Goal: Information Seeking & Learning: Learn about a topic

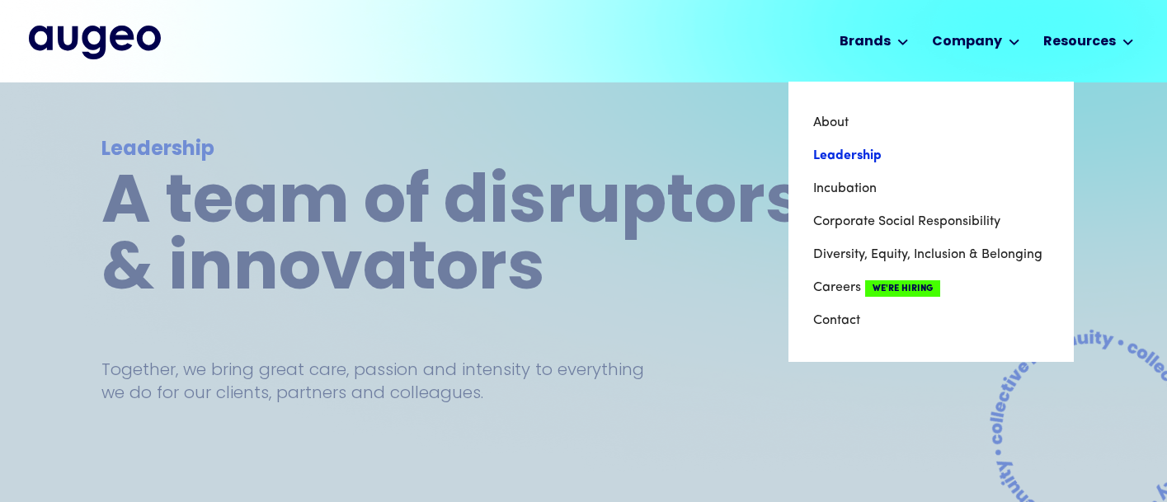
click at [871, 158] on link "Leadership" at bounding box center [931, 155] width 236 height 33
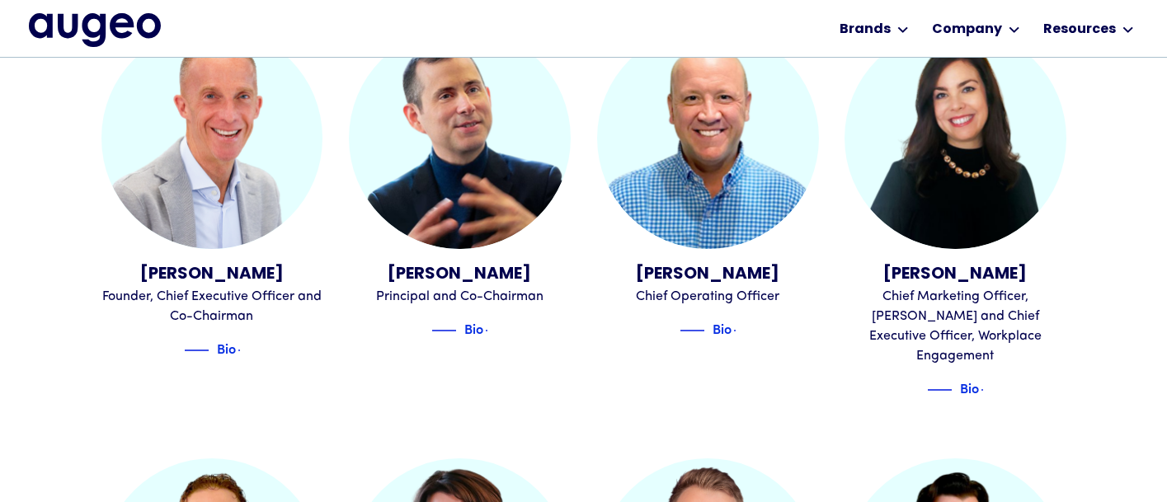
scroll to position [498, 0]
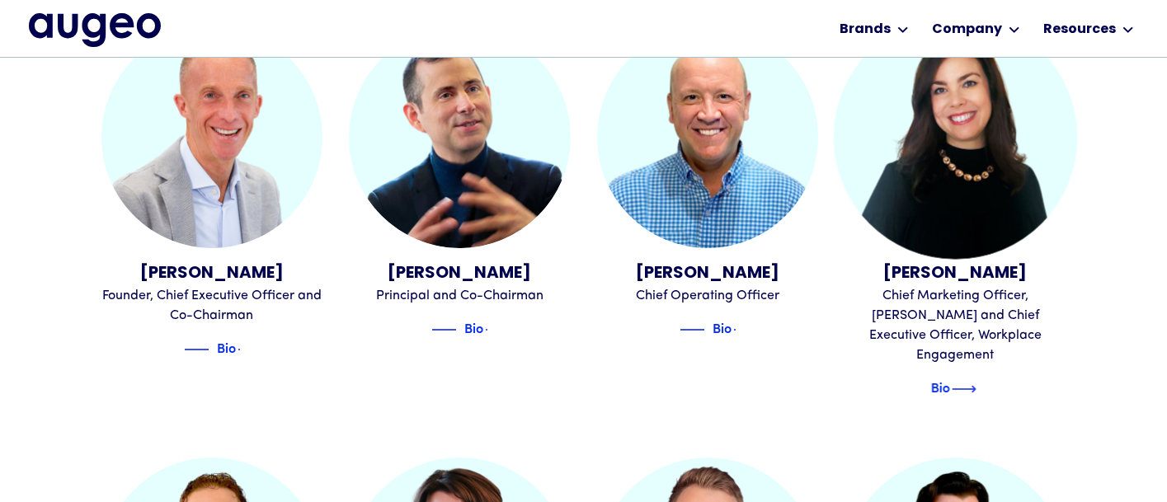
click at [967, 380] on div "Bio" at bounding box center [941, 390] width 87 height 20
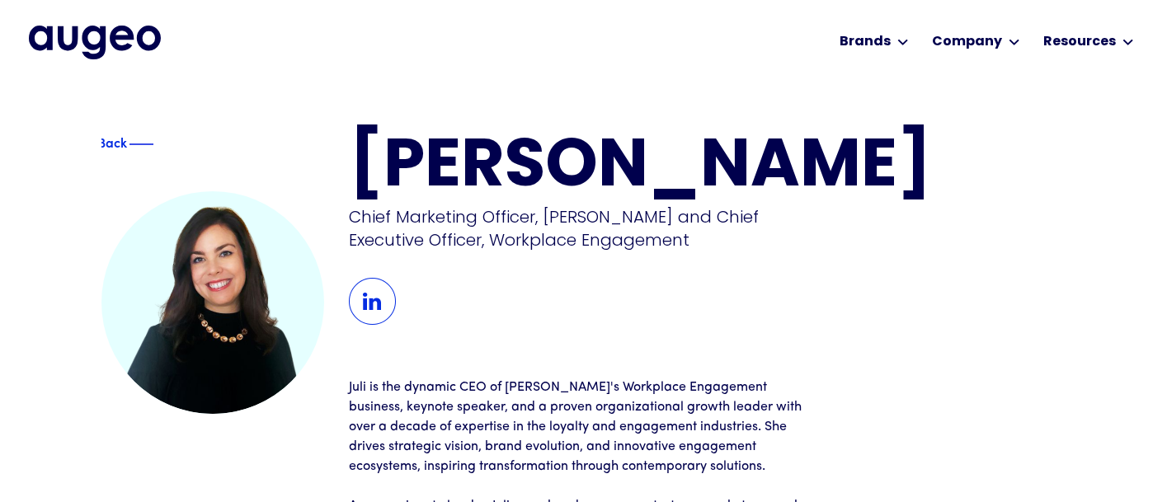
click at [376, 285] on img at bounding box center [372, 301] width 47 height 47
click at [105, 146] on div "Back" at bounding box center [112, 144] width 97 height 20
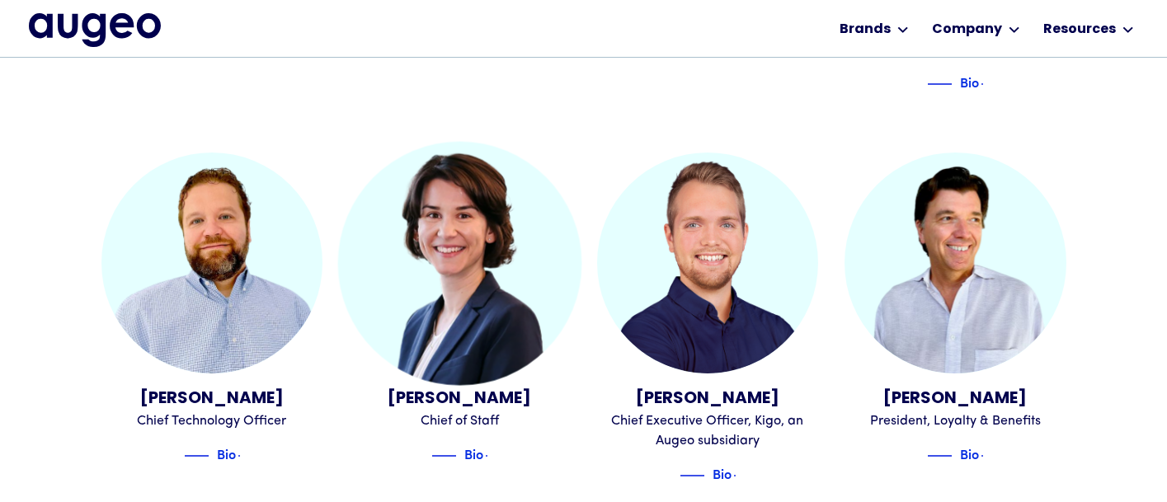
scroll to position [805, 0]
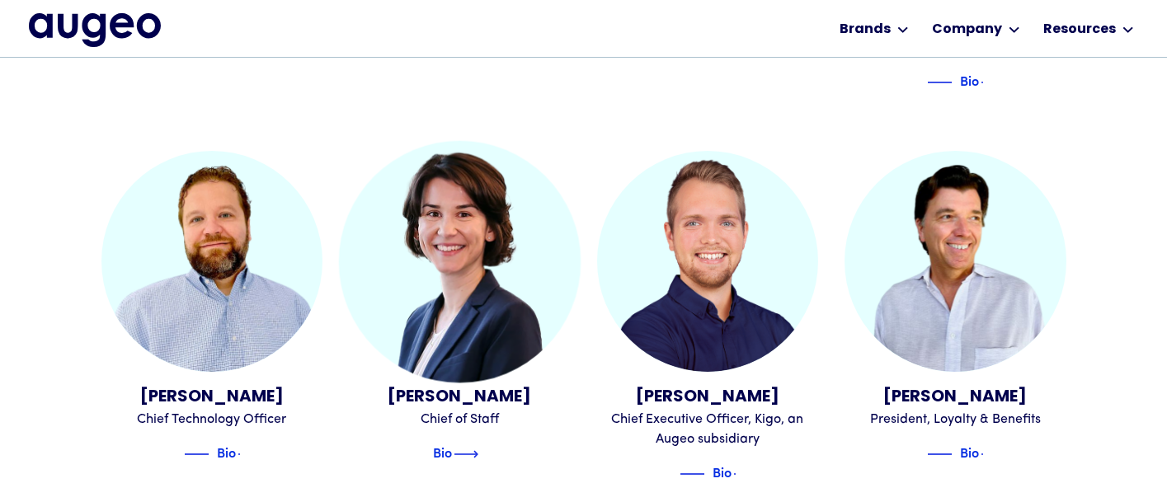
click at [449, 442] on div "Bio" at bounding box center [442, 452] width 19 height 20
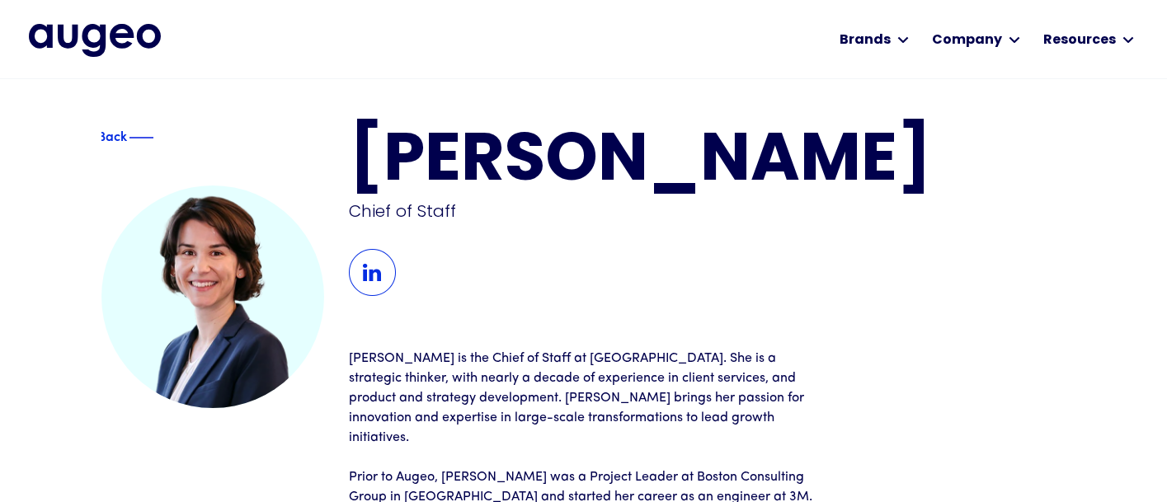
scroll to position [2, 0]
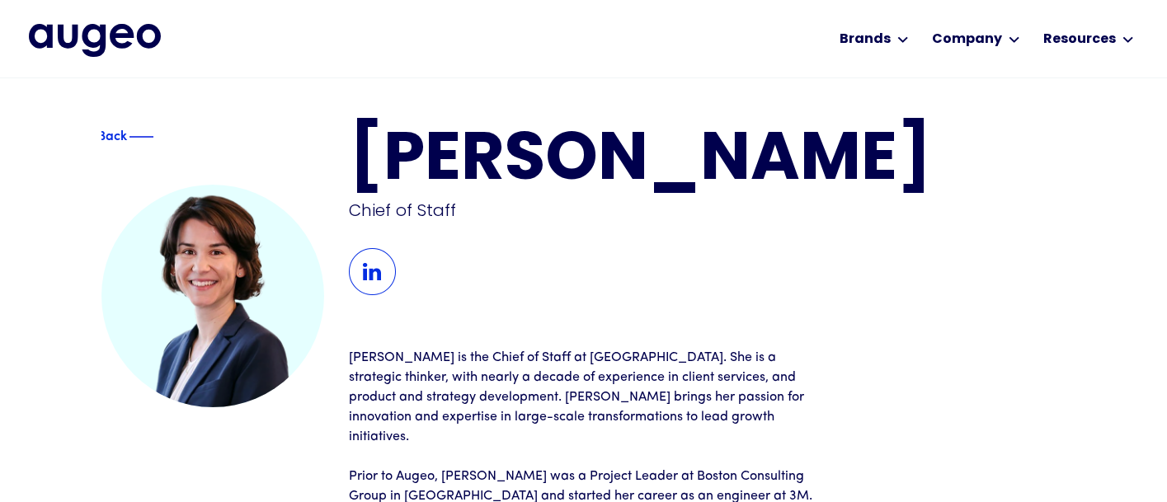
click at [378, 295] on img at bounding box center [372, 271] width 47 height 47
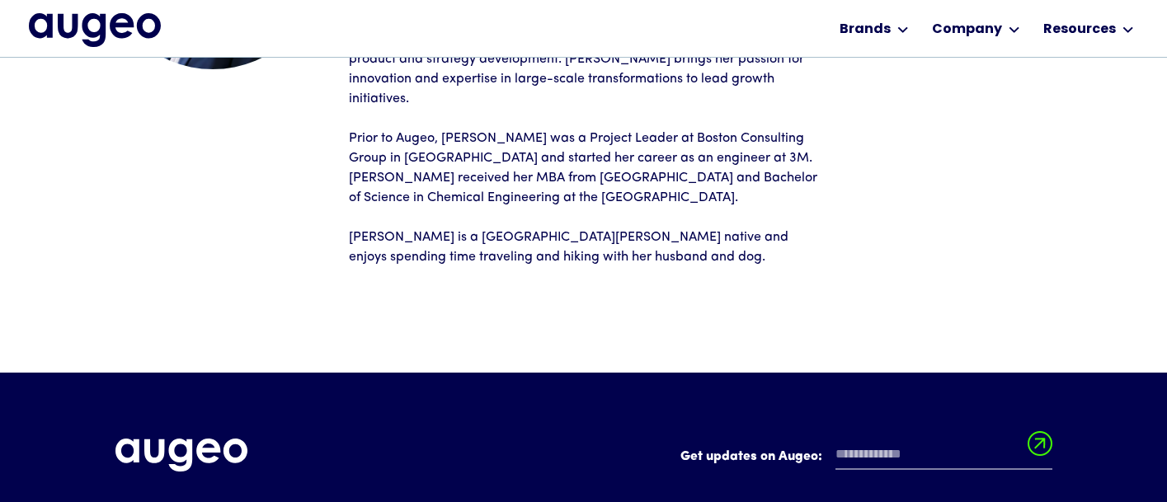
scroll to position [321, 0]
